Goal: Task Accomplishment & Management: Manage account settings

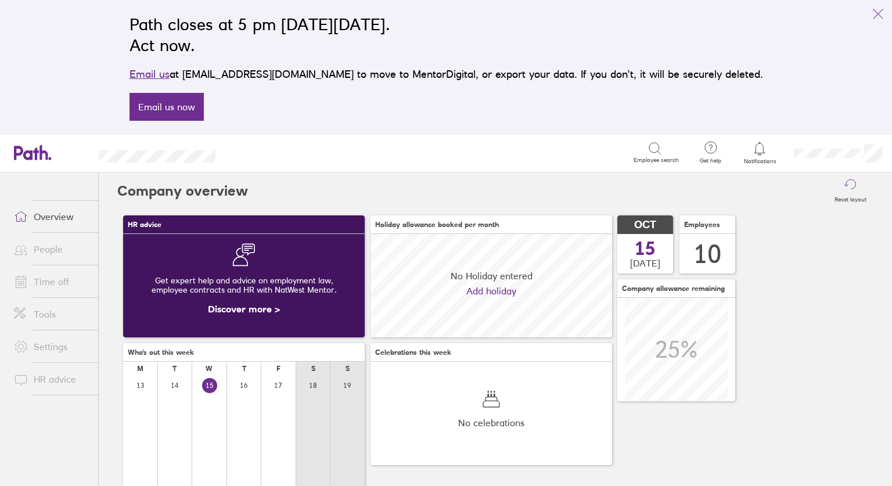
scroll to position [103, 242]
click at [877, 12] on icon "link" at bounding box center [879, 14] width 14 height 14
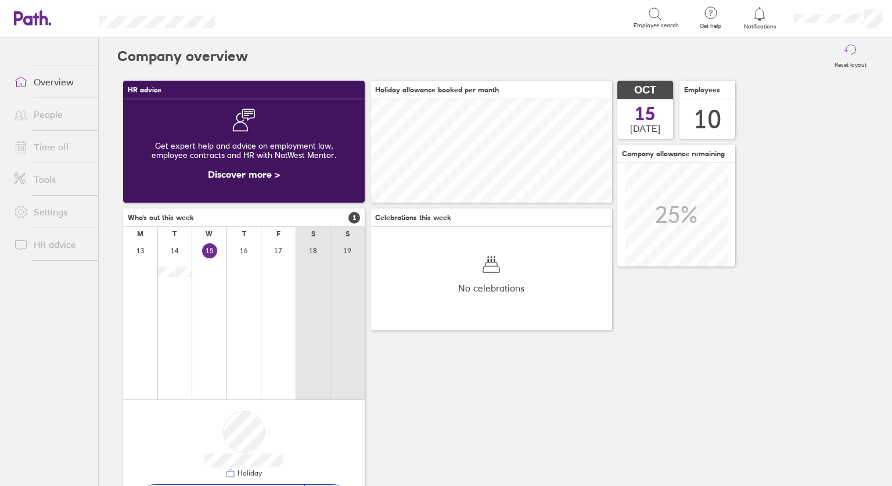
click at [764, 19] on icon at bounding box center [760, 14] width 14 height 14
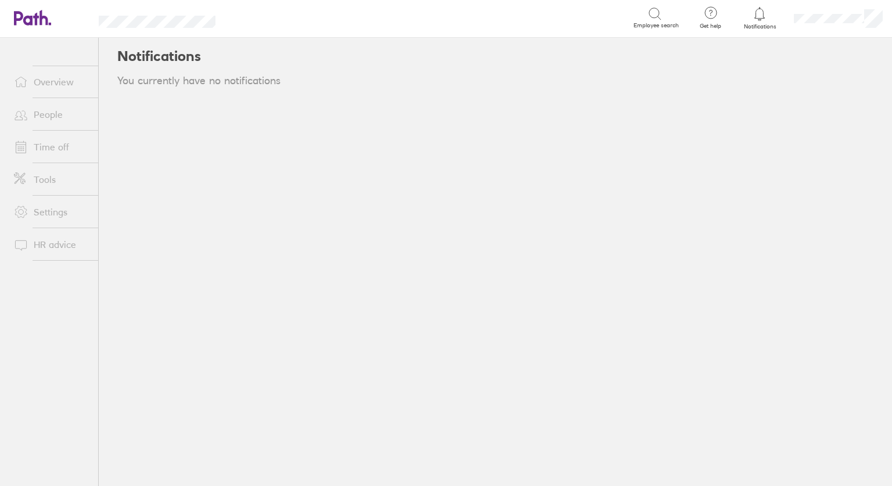
click at [42, 82] on link "Overview" at bounding box center [52, 81] width 94 height 23
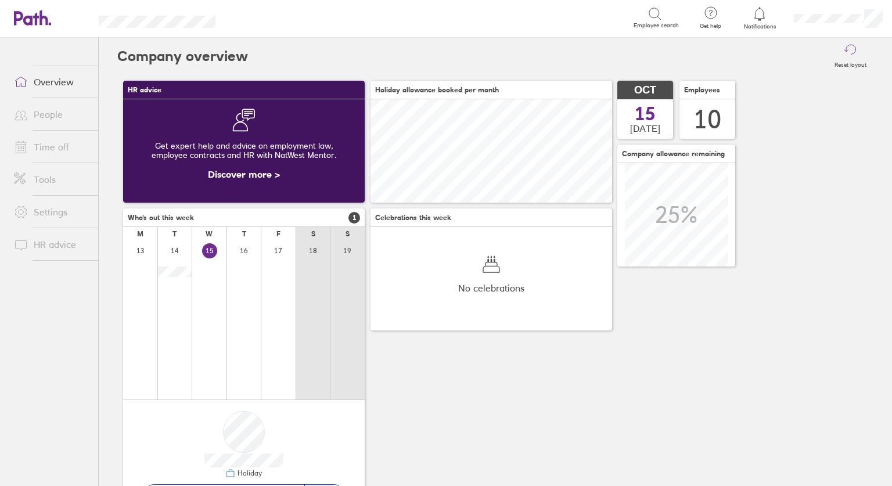
scroll to position [103, 242]
click at [857, 48] on button "Reset layout" at bounding box center [851, 56] width 46 height 37
click at [848, 53] on icon at bounding box center [851, 51] width 14 height 14
click at [40, 145] on link "Time off" at bounding box center [52, 146] width 94 height 23
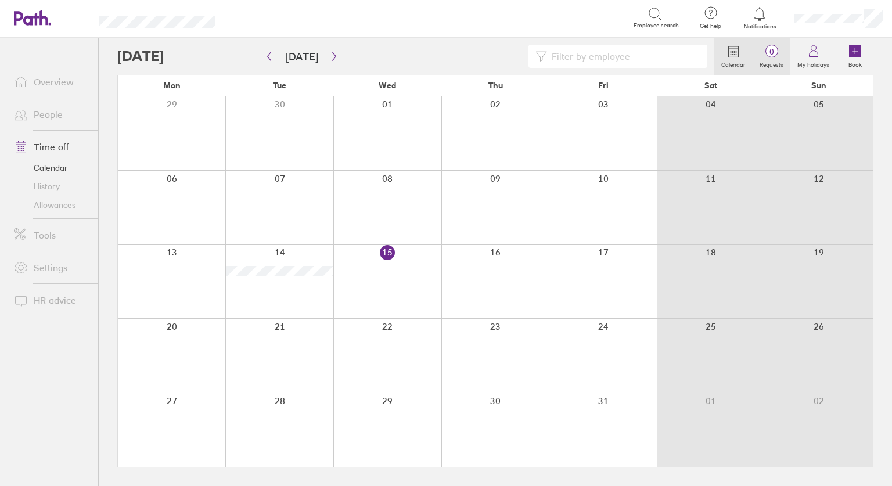
click at [770, 52] on span "0" at bounding box center [772, 51] width 38 height 9
